Goal: Find specific page/section: Find specific page/section

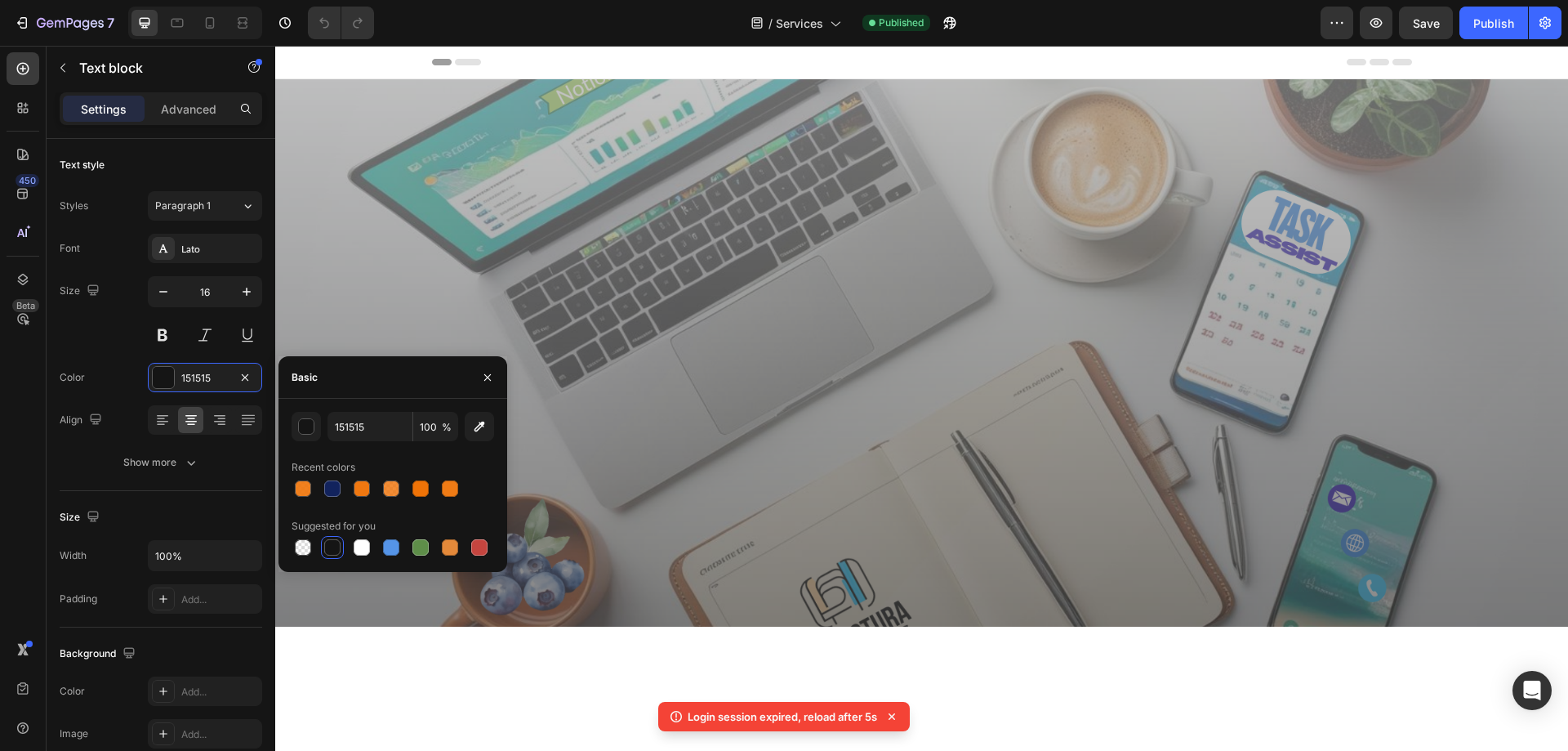
scroll to position [1716, 0]
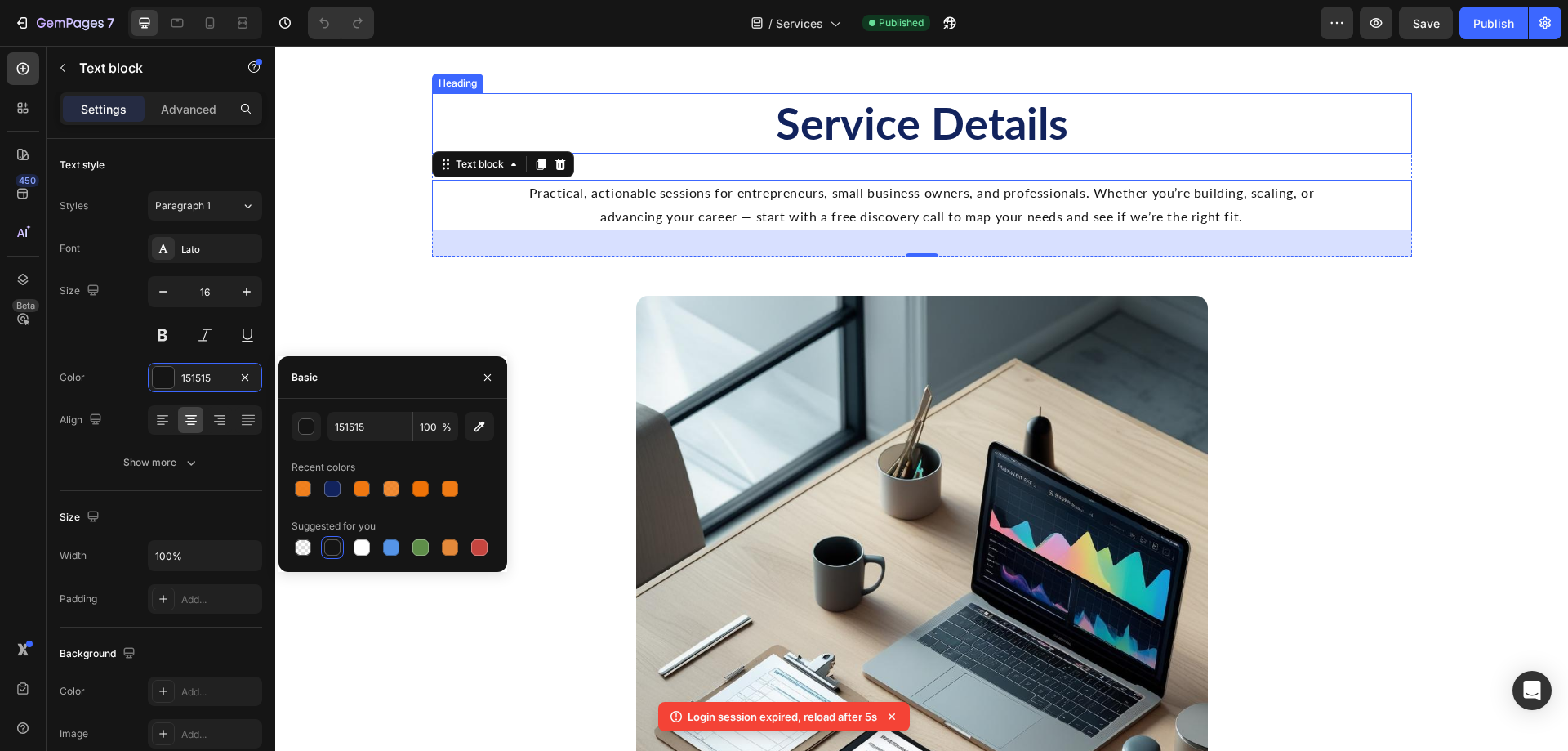
click at [893, 131] on h2 "Service Details" at bounding box center [922, 123] width 980 height 61
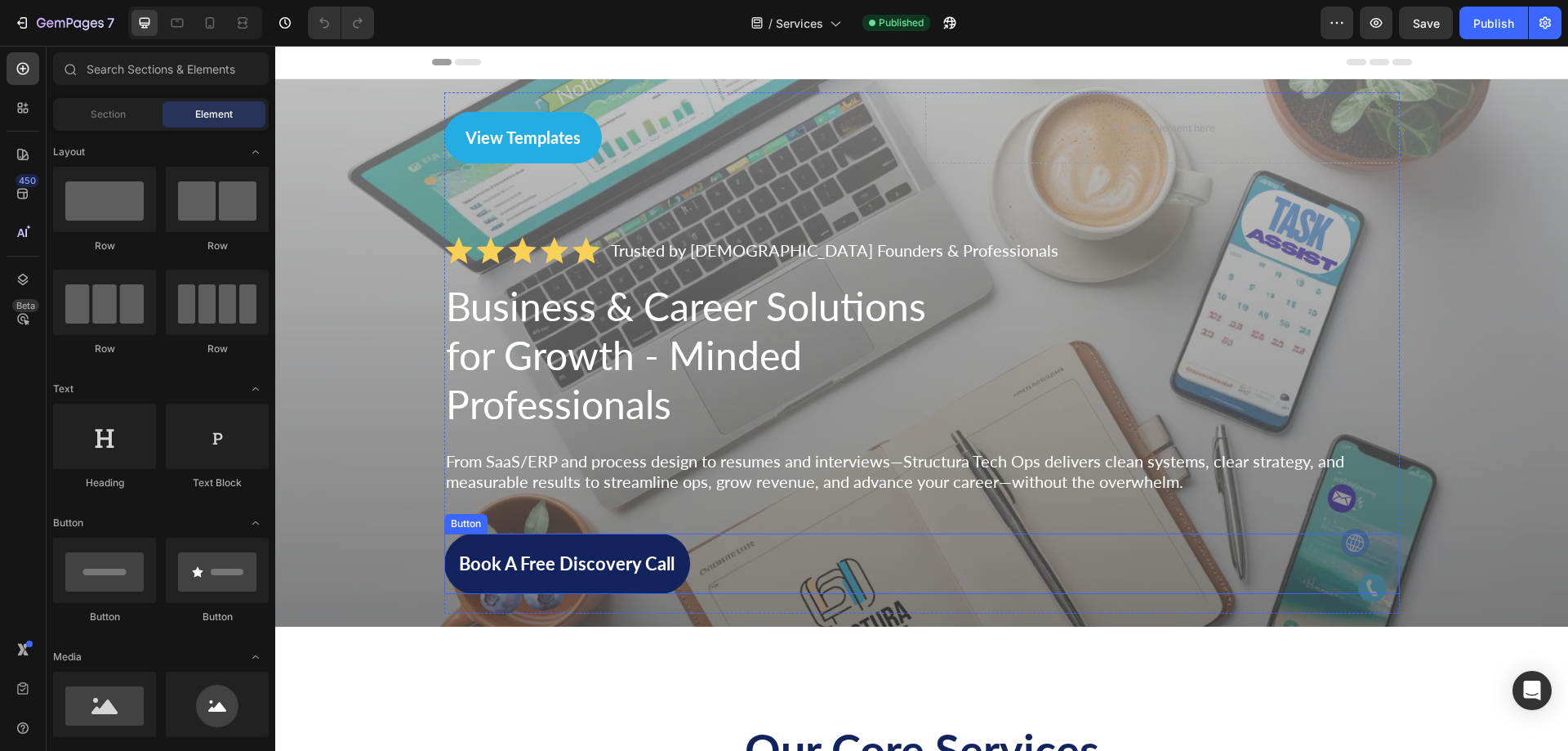
scroll to position [164, 0]
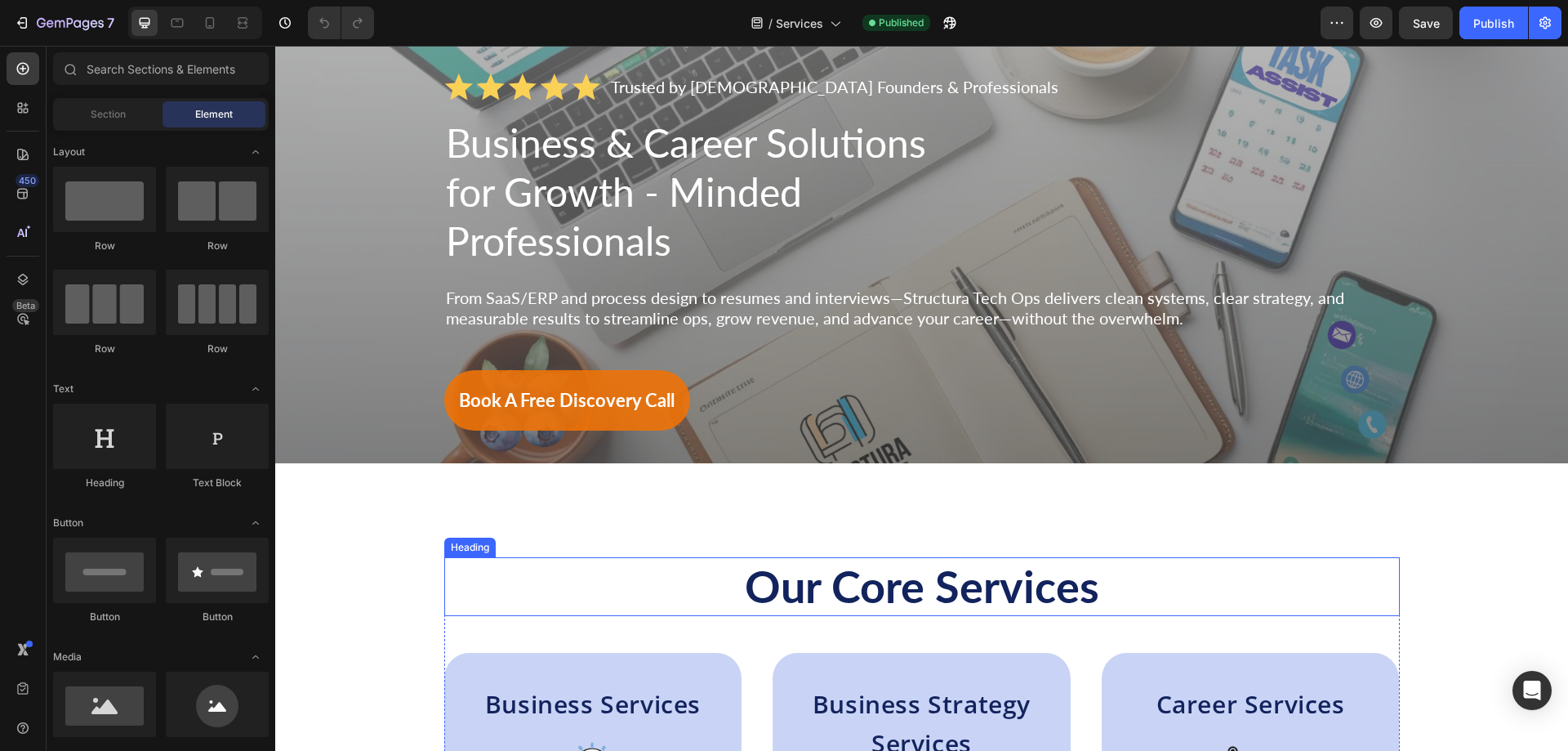
click at [754, 596] on h2 "Our Core Services" at bounding box center [922, 586] width 955 height 59
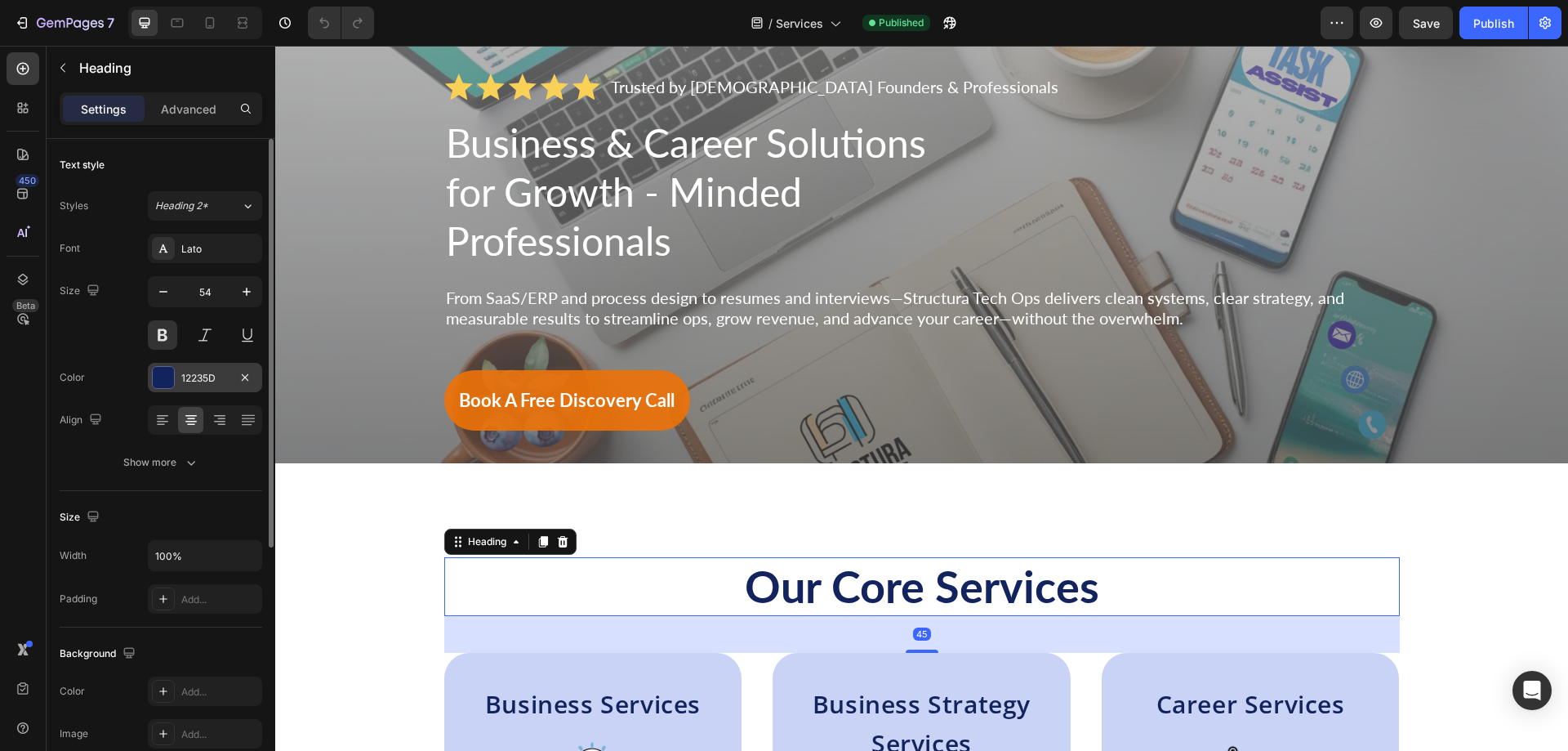
click at [187, 375] on div "12235D" at bounding box center [206, 378] width 48 height 15
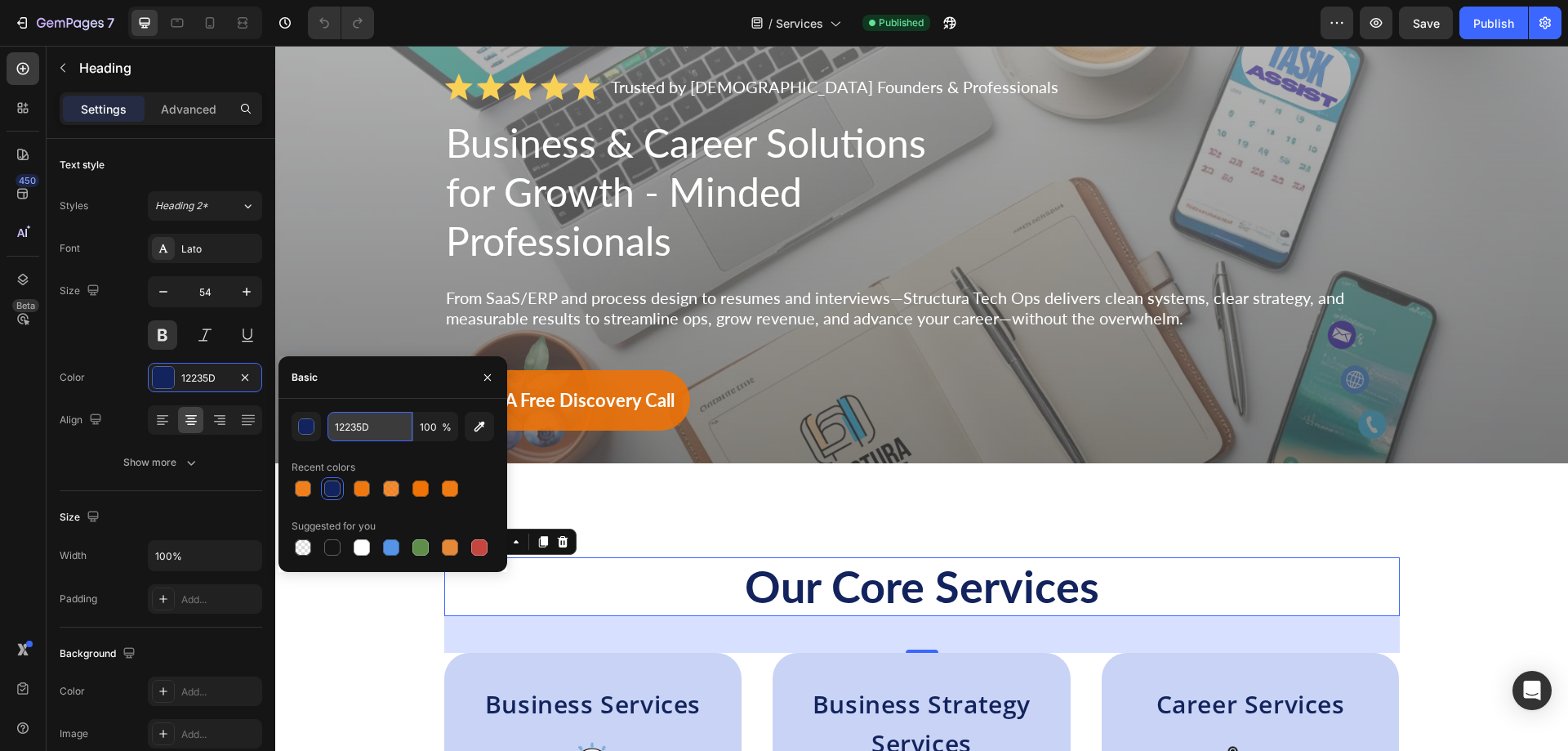
click at [382, 438] on input "12235D" at bounding box center [369, 427] width 85 height 30
click at [382, 434] on input "12235D" at bounding box center [369, 427] width 85 height 30
drag, startPoint x: 377, startPoint y: 421, endPoint x: 324, endPoint y: 426, distance: 53.2
click at [324, 426] on div "12235D 100 %" at bounding box center [393, 427] width 202 height 30
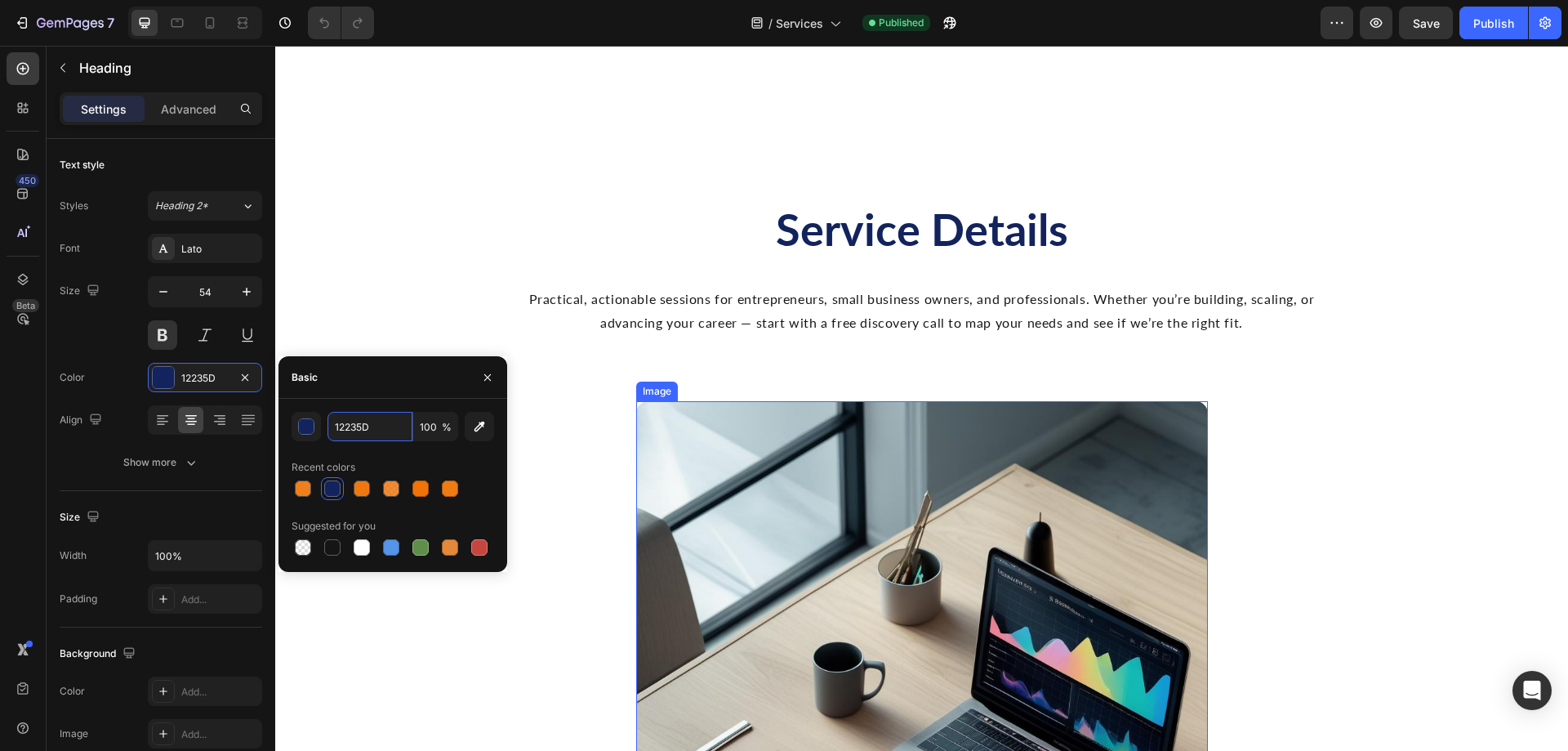
scroll to position [1634, 0]
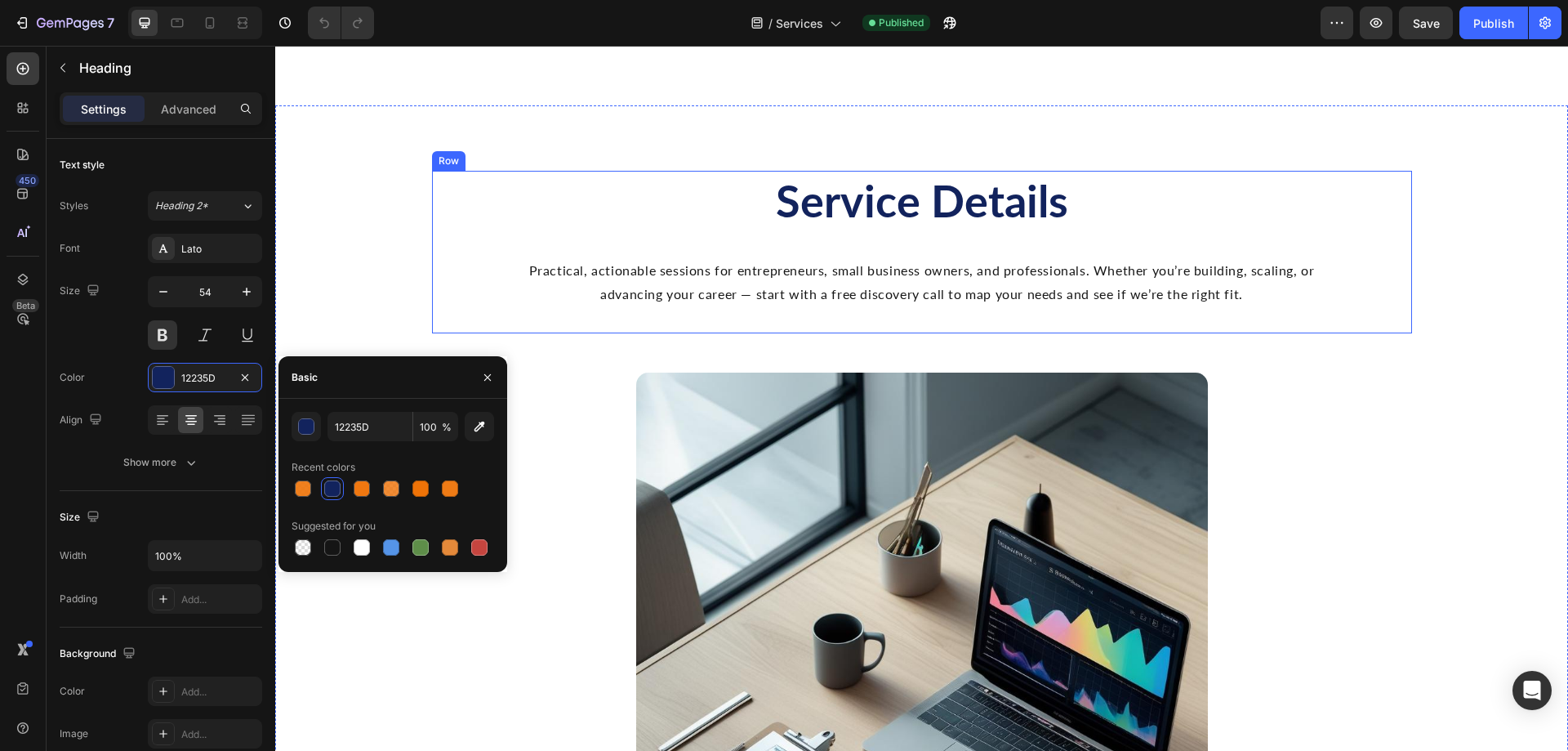
click at [750, 315] on div "Service Details Heading Practical, actionable sessions for entrepreneurs, small…" at bounding box center [922, 253] width 980 height 164
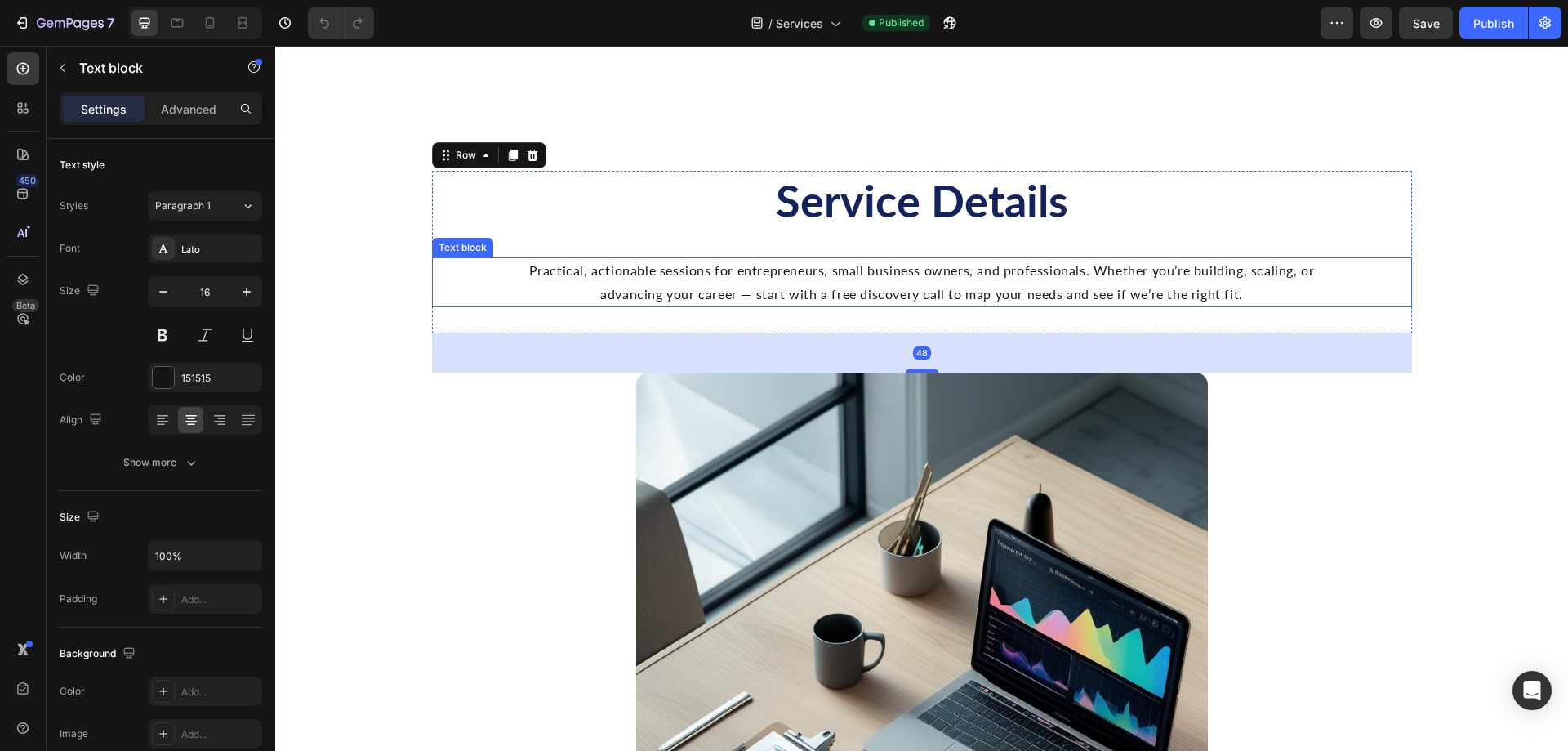
click at [565, 284] on p "Practical, actionable sessions for entrepreneurs, small business owners, and pr…" at bounding box center [922, 283] width 813 height 48
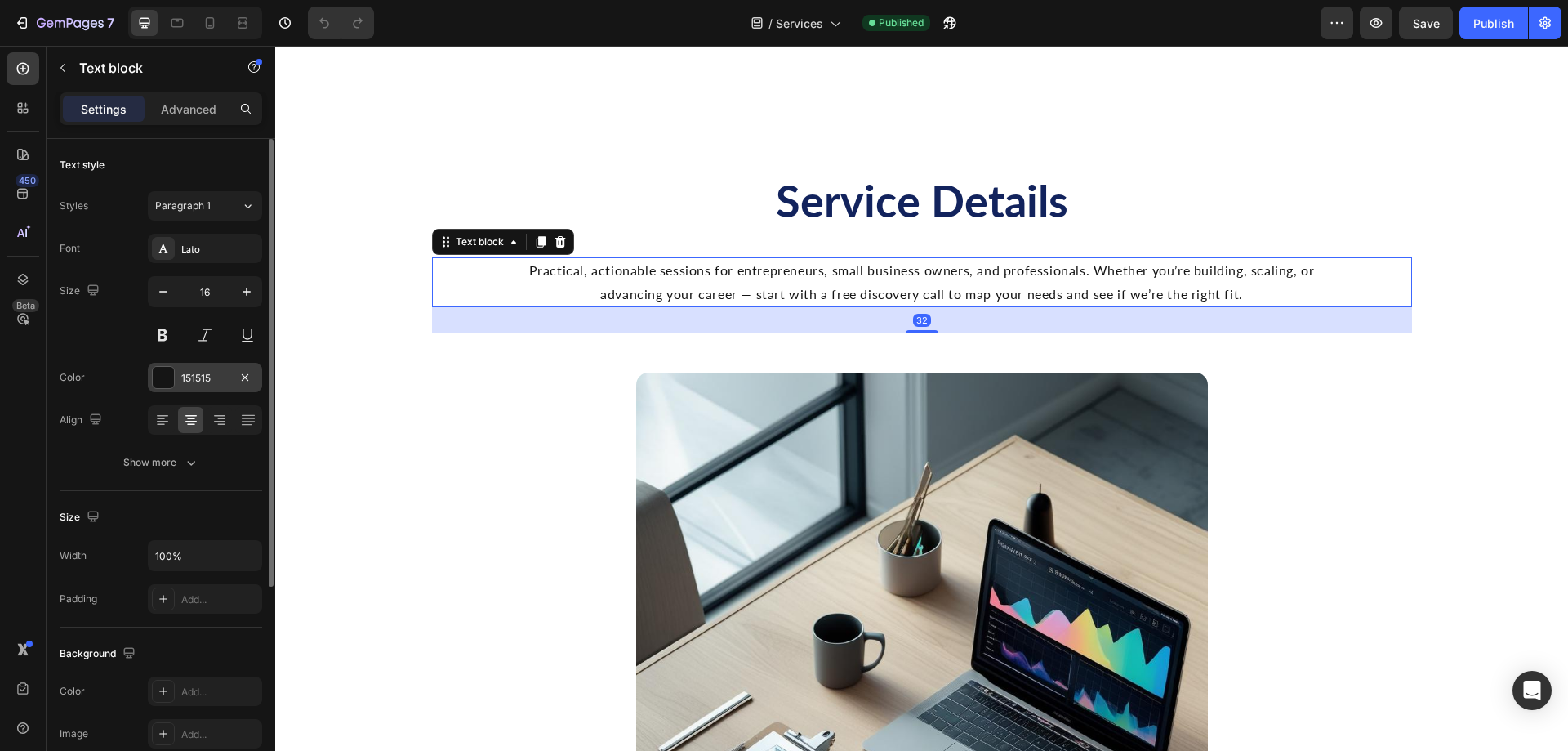
click at [185, 373] on div "151515" at bounding box center [206, 378] width 48 height 15
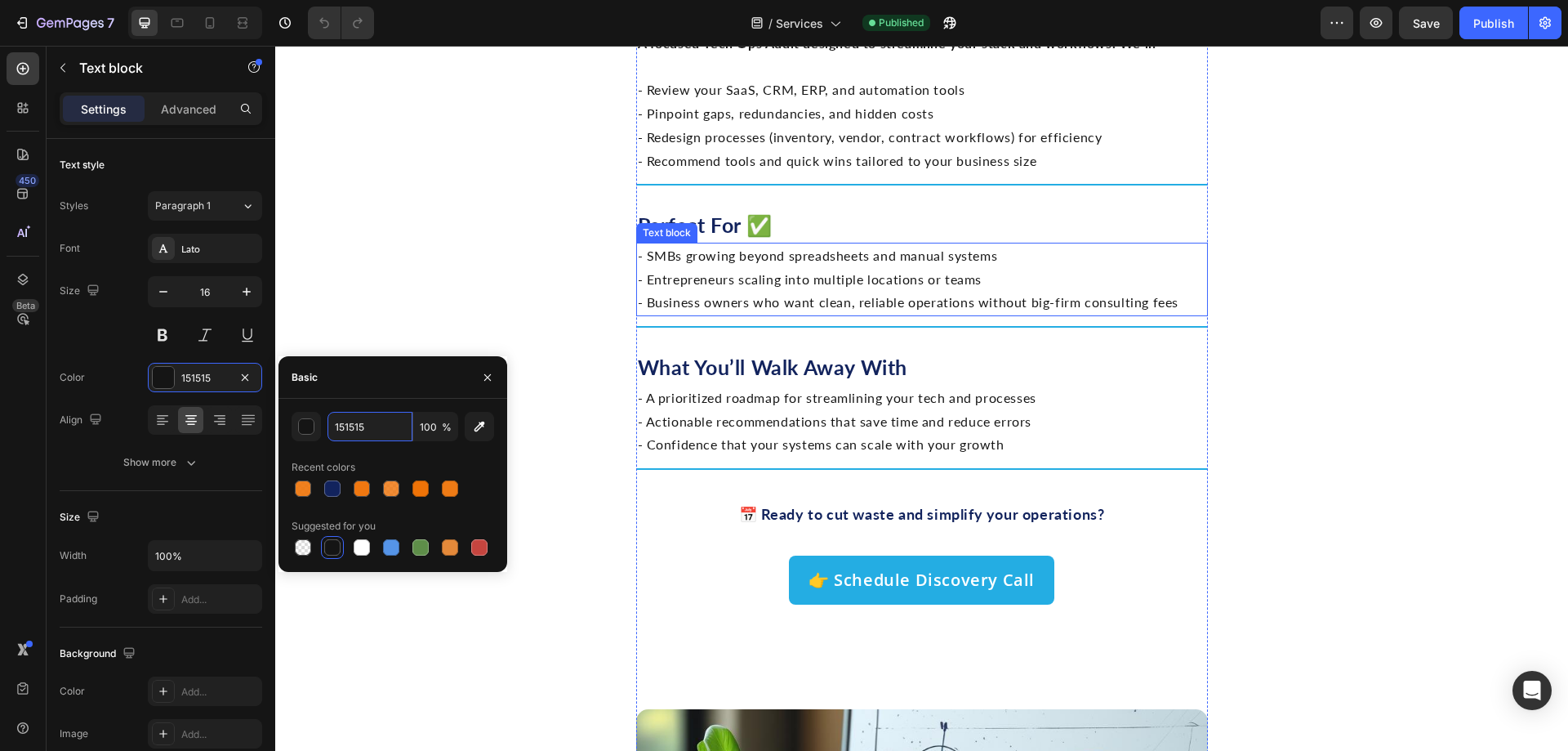
scroll to position [3350, 0]
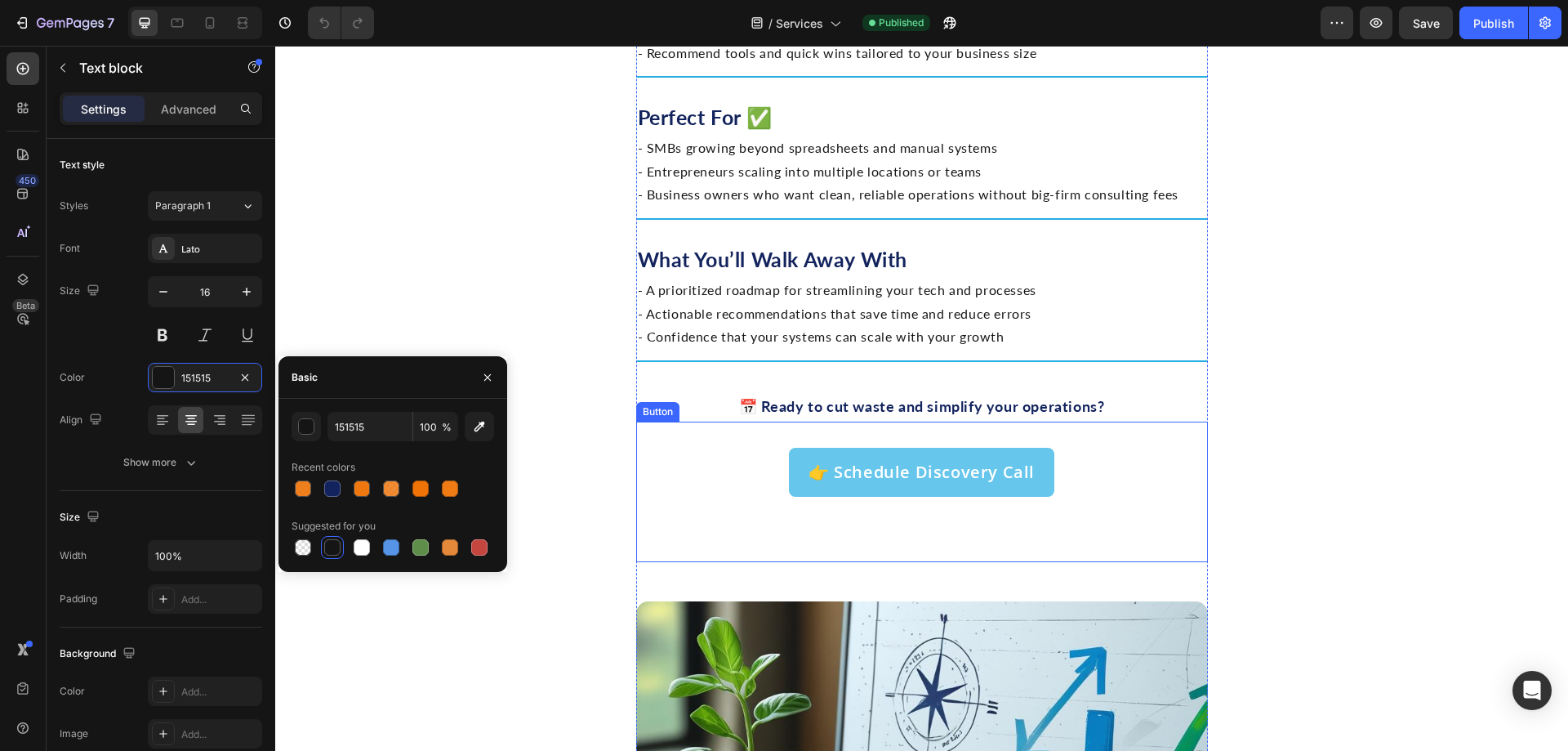
click at [793, 456] on button "👉 Schedule Discovery Call" at bounding box center [922, 472] width 266 height 49
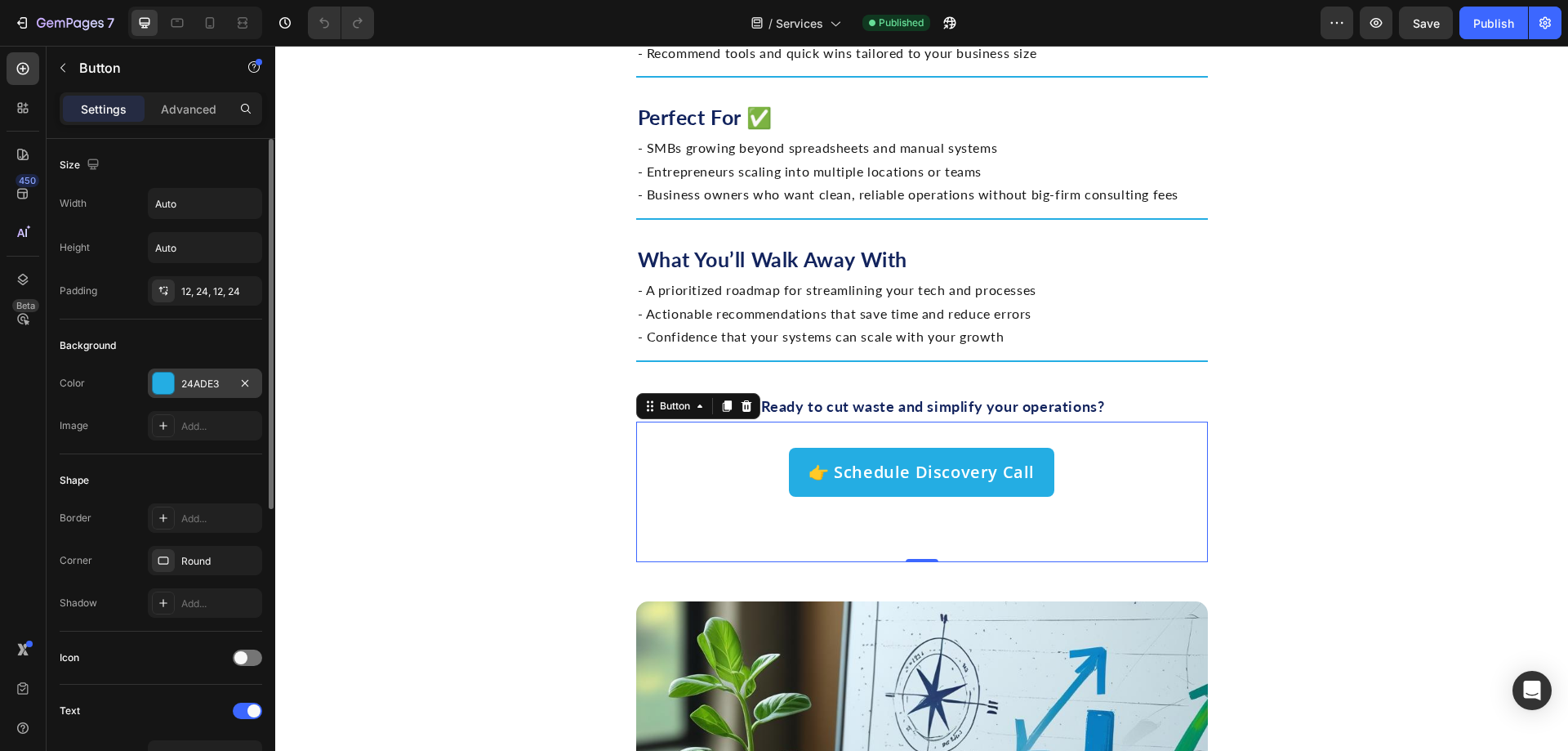
click at [189, 380] on div "24ADE3" at bounding box center [206, 384] width 48 height 15
